Goal: Find specific page/section: Find specific page/section

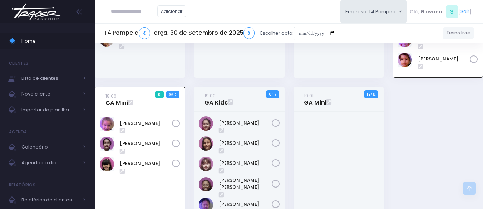
scroll to position [245, 0]
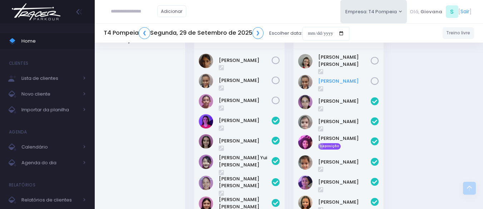
scroll to position [177, 0]
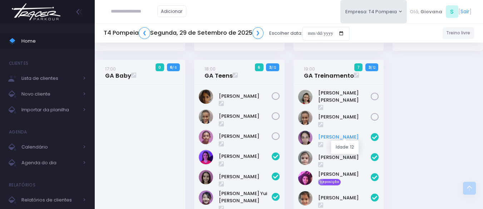
click at [345, 135] on link "Anita Feliciano" at bounding box center [344, 136] width 53 height 7
